Goal: Transaction & Acquisition: Book appointment/travel/reservation

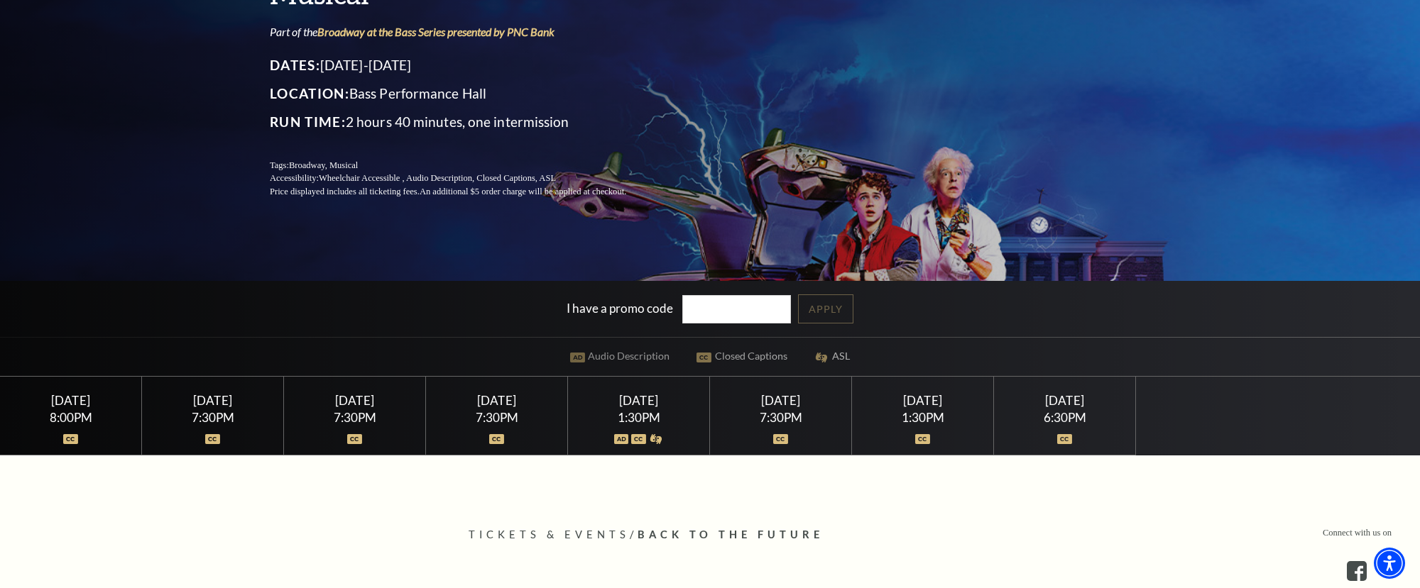
scroll to position [385, 0]
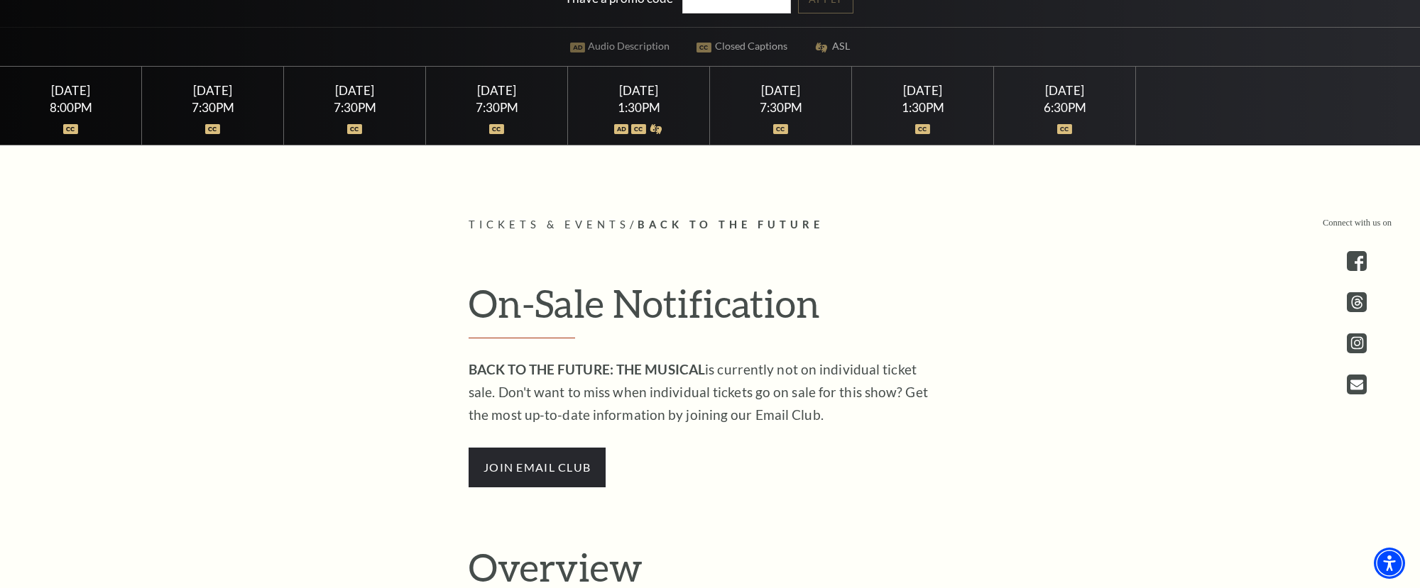
scroll to position [566, 0]
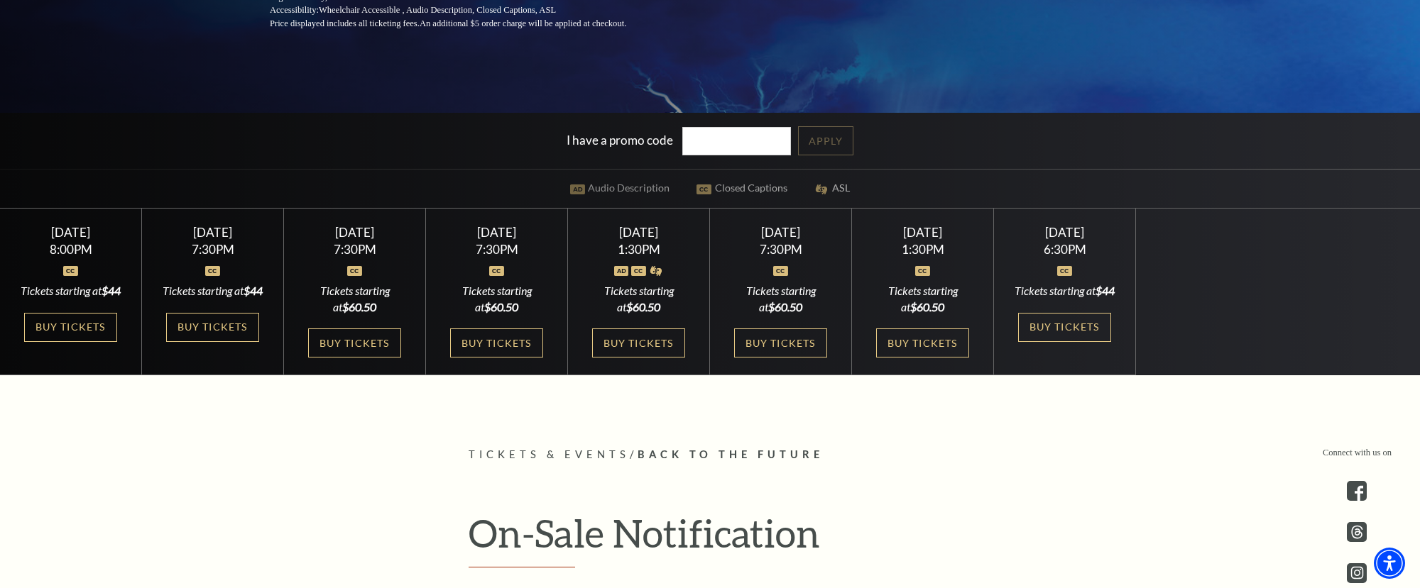
scroll to position [375, 0]
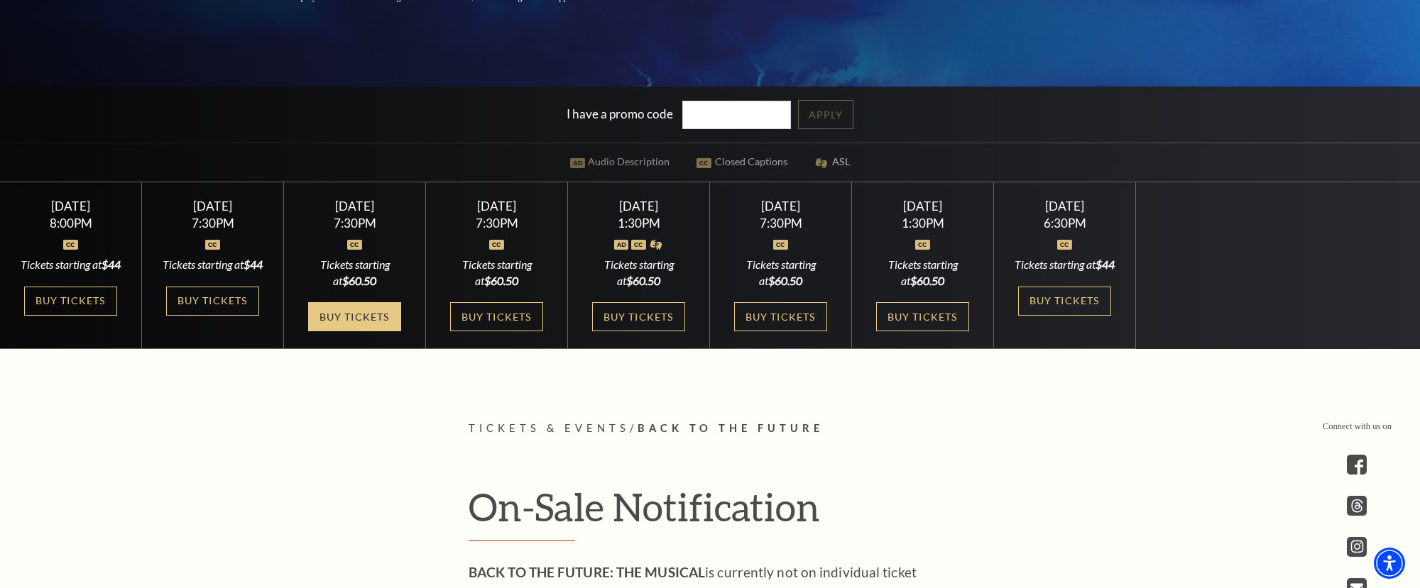
click at [322, 318] on link "Buy Tickets" at bounding box center [354, 316] width 92 height 29
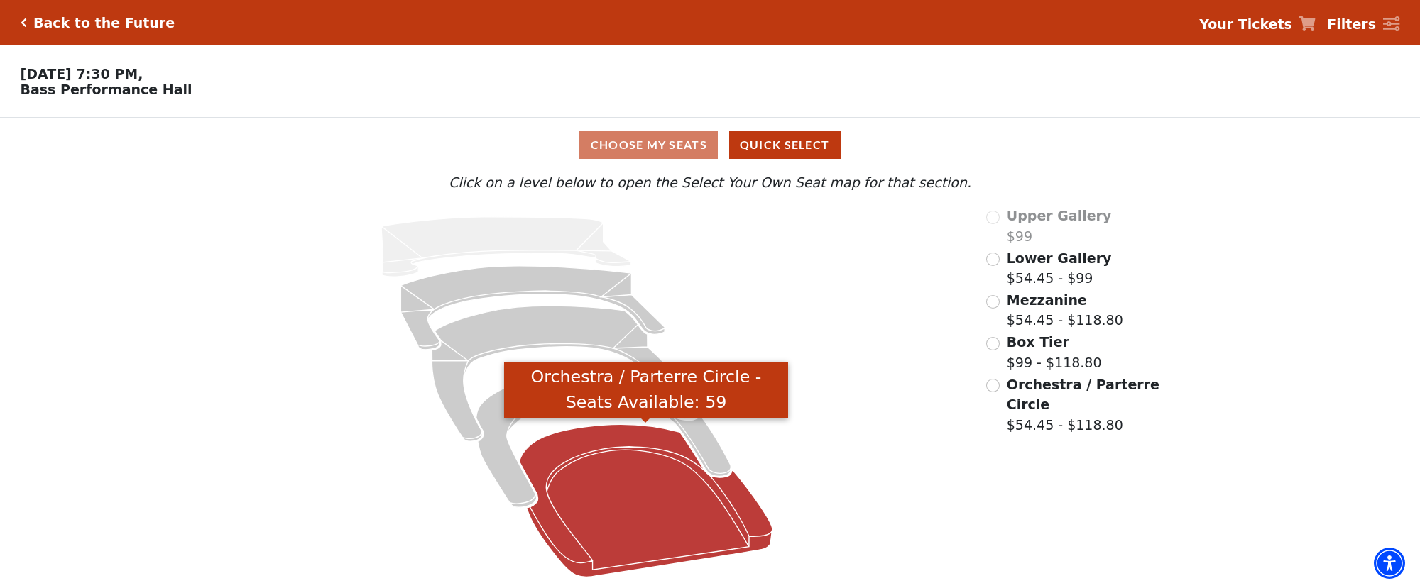
click at [637, 491] on icon "Orchestra / Parterre Circle - Seats Available: 59" at bounding box center [645, 500] width 253 height 153
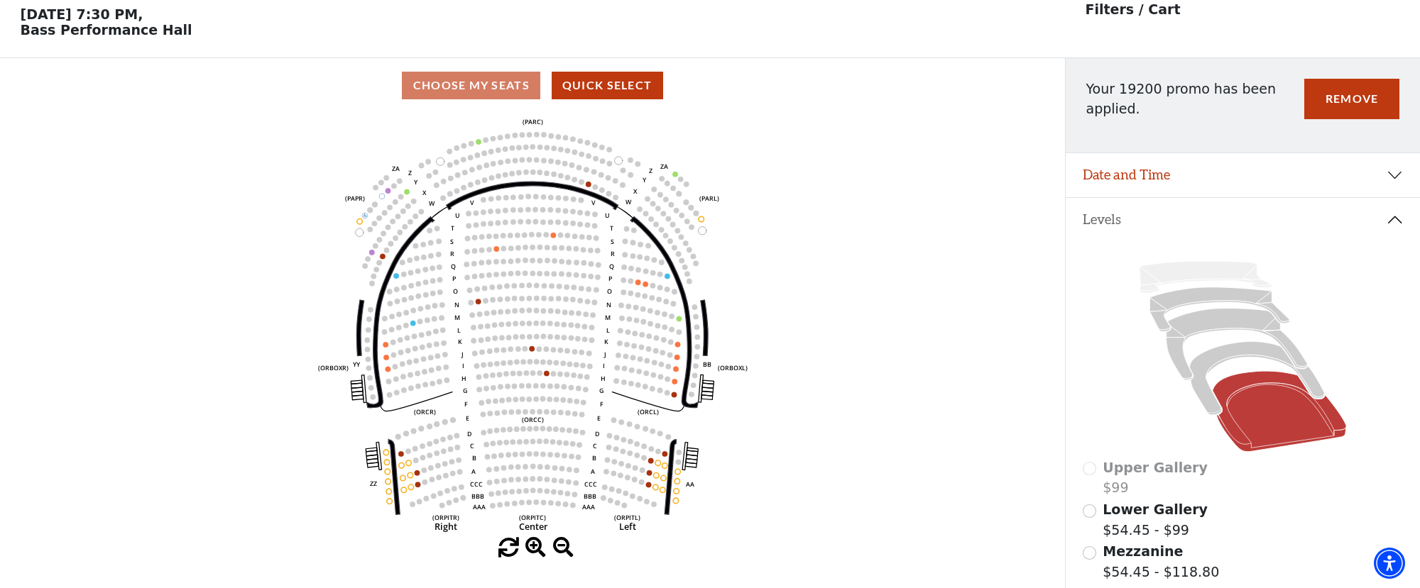
scroll to position [66, 0]
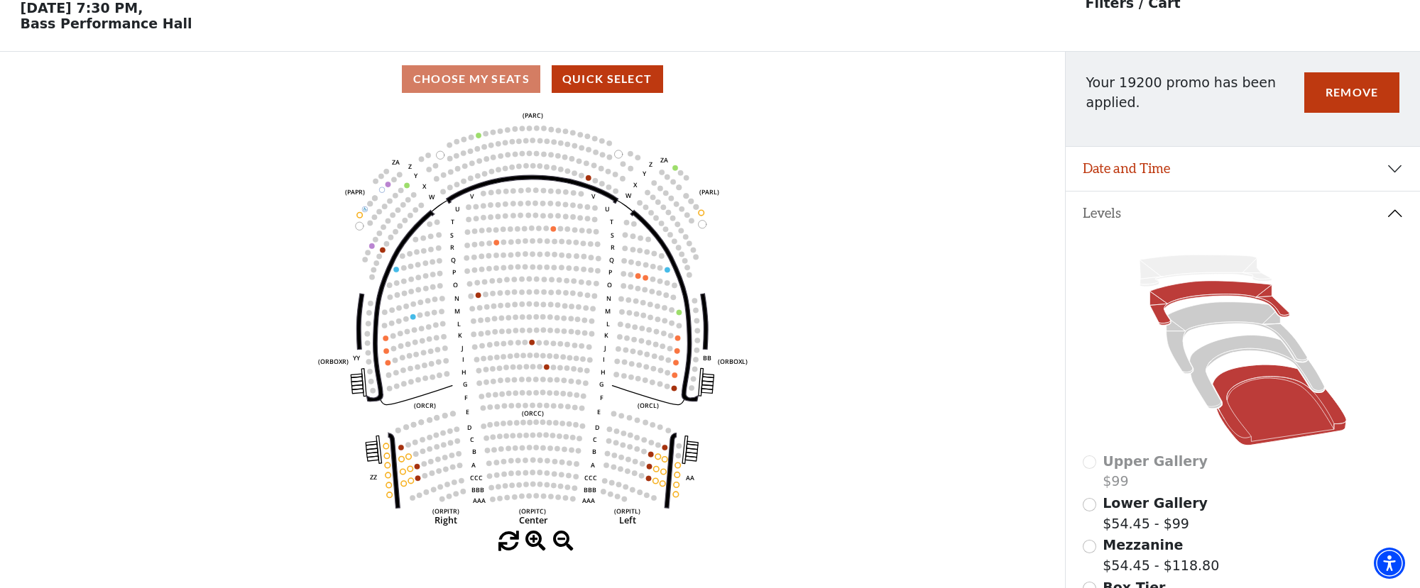
click at [1164, 300] on icon at bounding box center [1219, 302] width 140 height 44
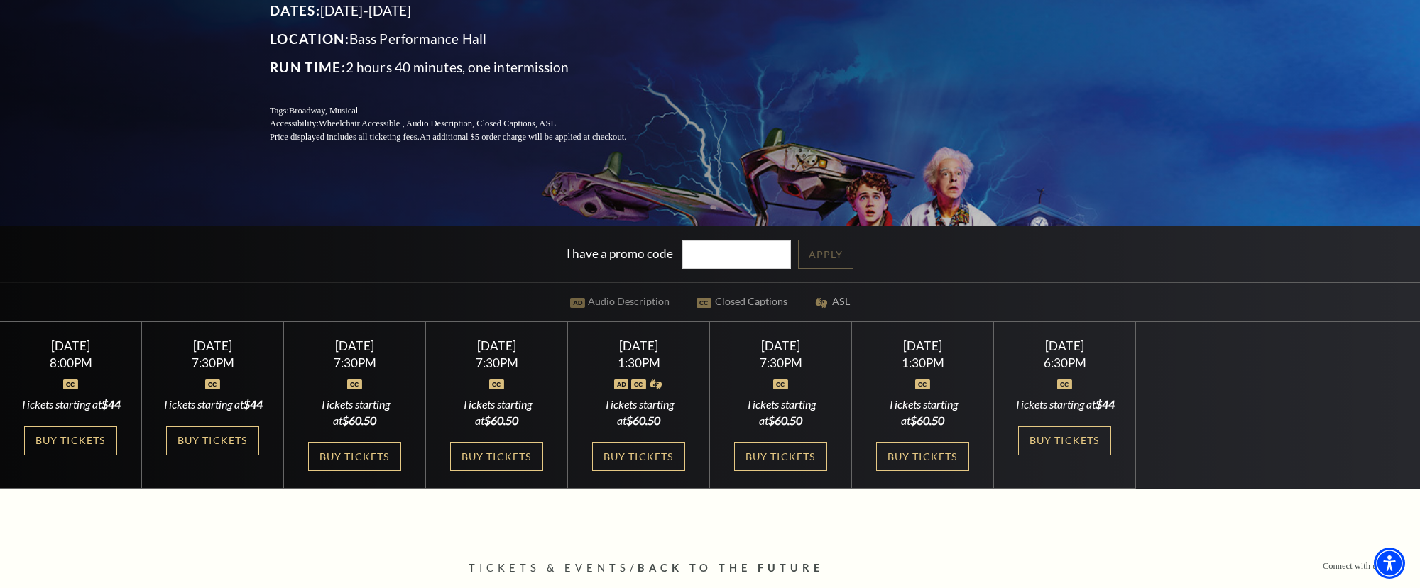
scroll to position [284, 0]
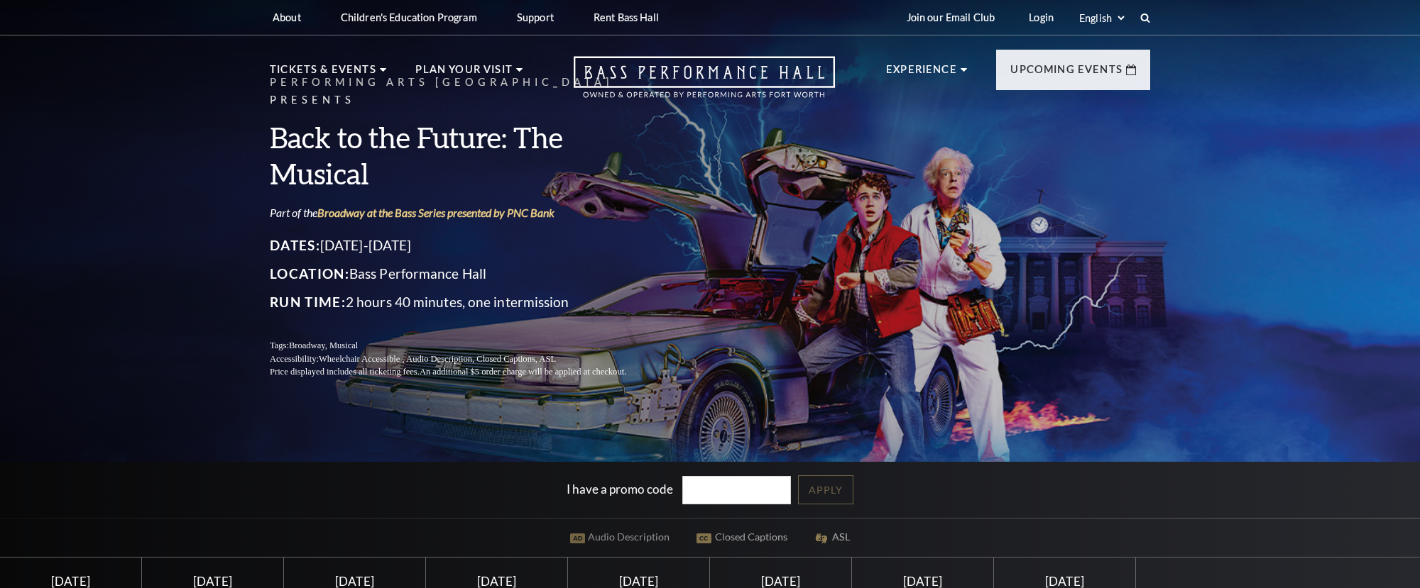
click at [666, 334] on div "Performing Arts Fort Worth Presents Back to the Future: The Musical Part of the…" at bounding box center [710, 227] width 909 height 334
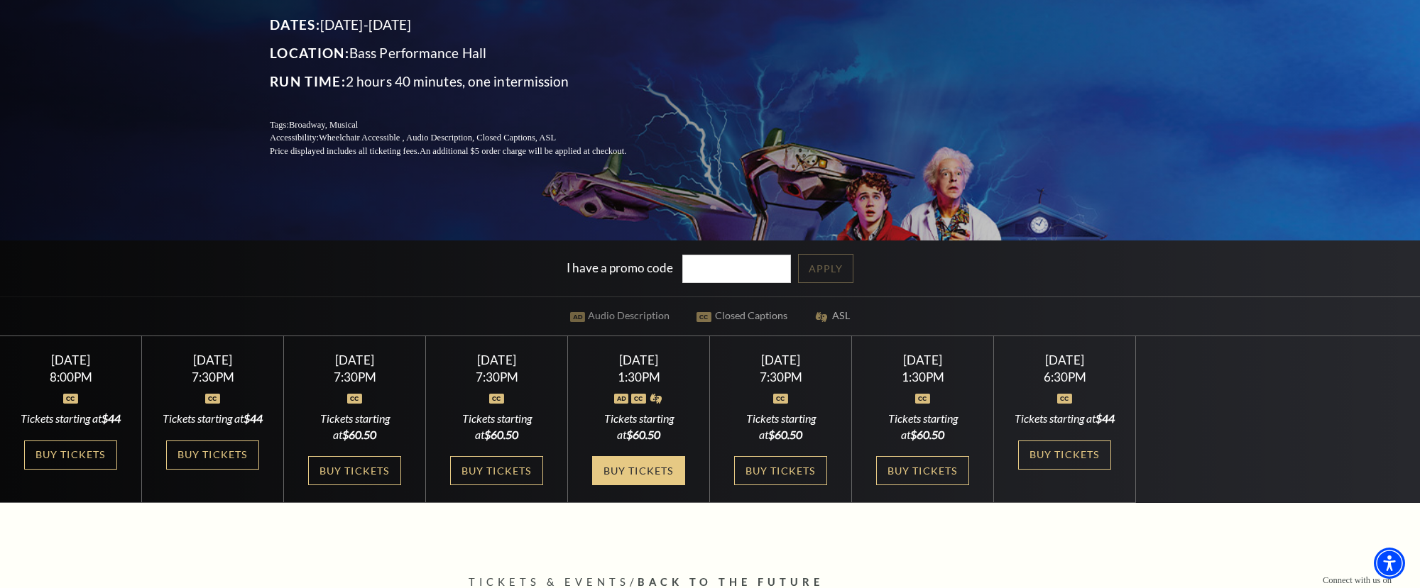
scroll to position [273, 0]
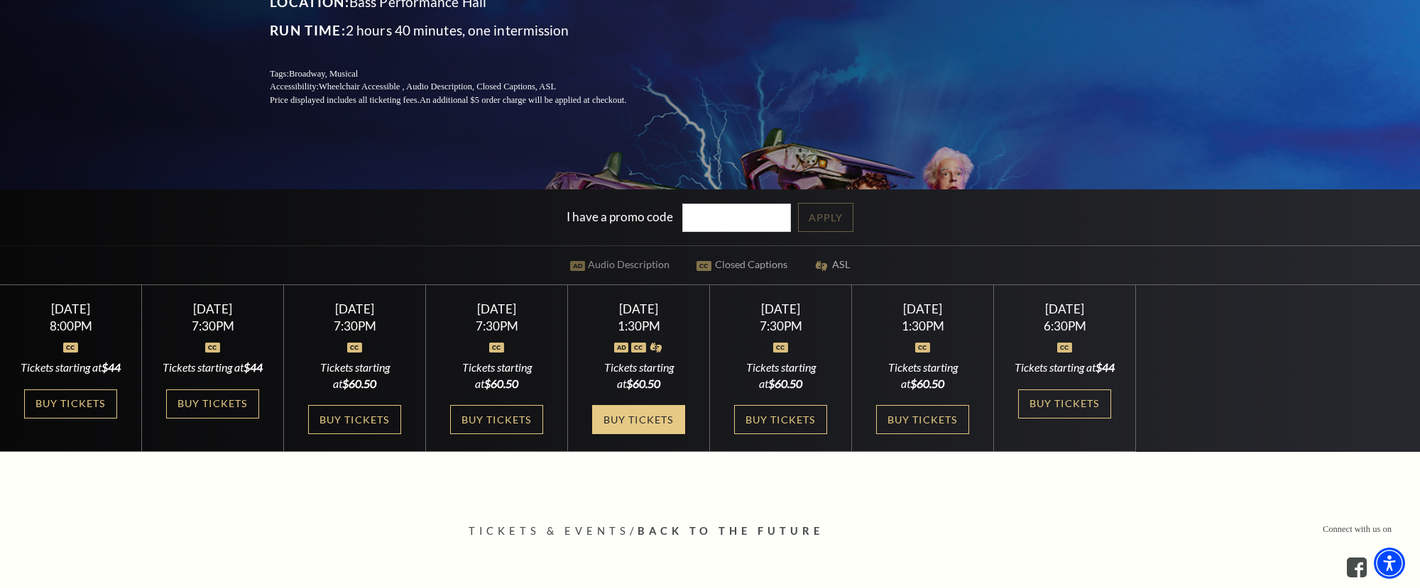
click at [615, 428] on link "Buy Tickets" at bounding box center [638, 419] width 92 height 29
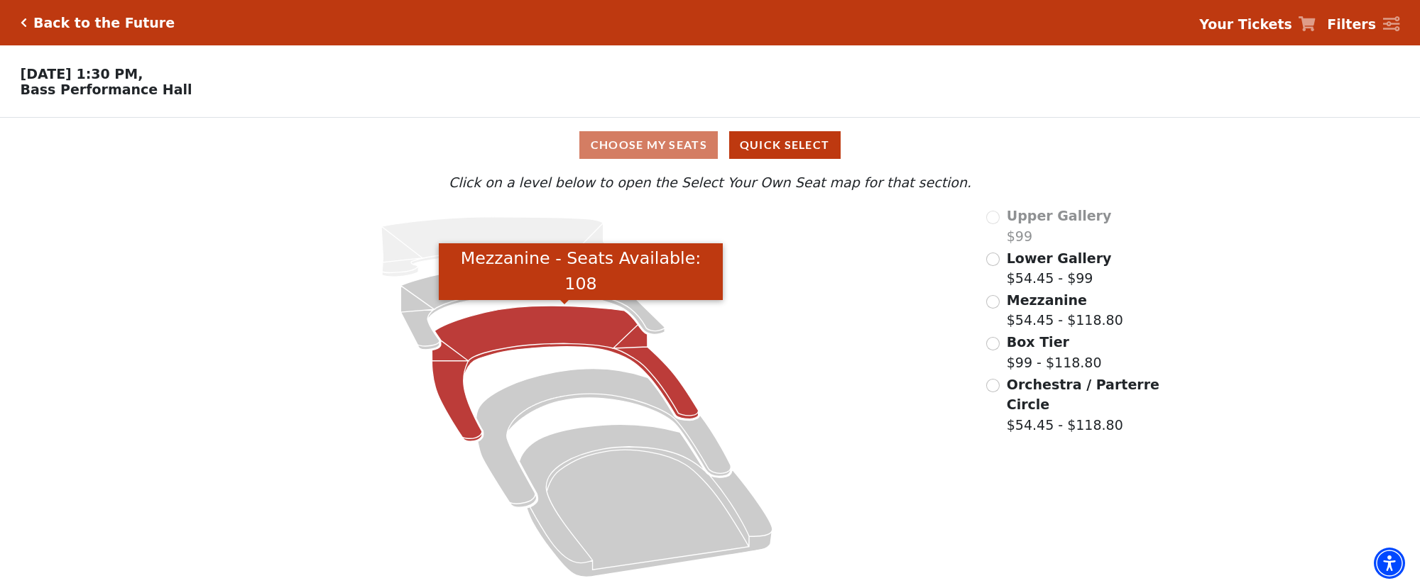
click at [635, 346] on icon "Mezzanine - Seats Available: 108" at bounding box center [565, 374] width 266 height 136
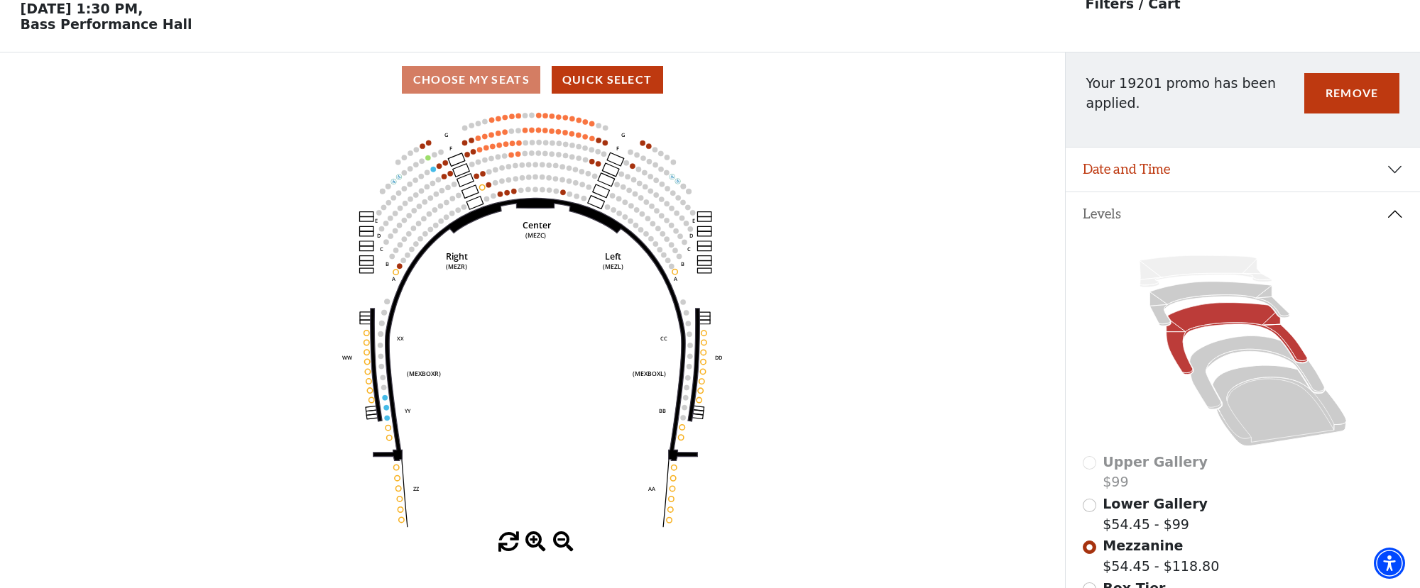
scroll to position [66, 0]
click at [1160, 292] on icon at bounding box center [1219, 302] width 140 height 44
